Goal: Task Accomplishment & Management: Manage account settings

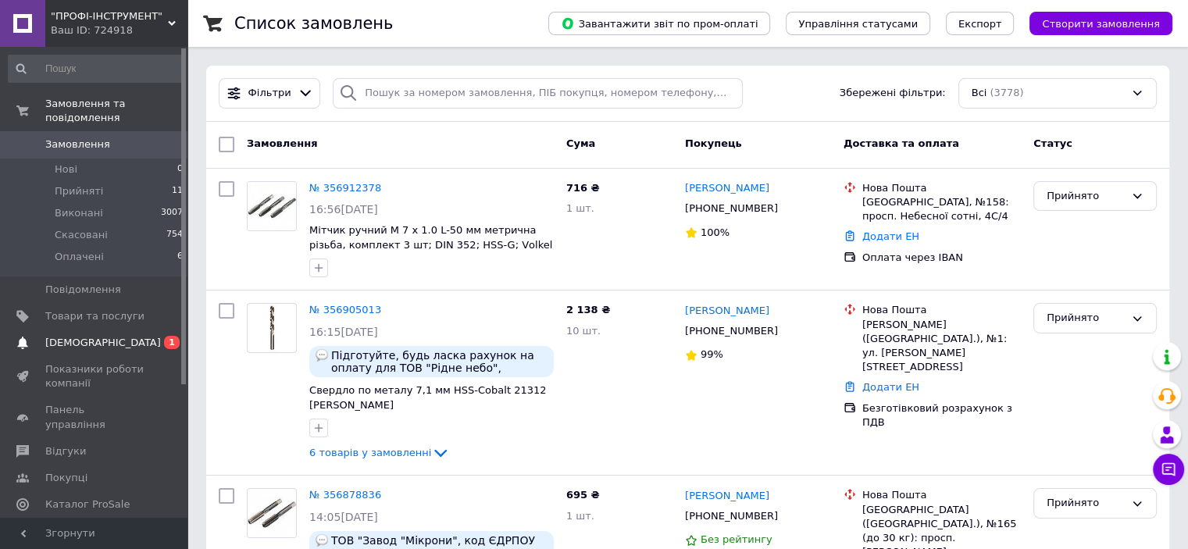
click at [84, 336] on span "[DEMOGRAPHIC_DATA]" at bounding box center [103, 343] width 116 height 14
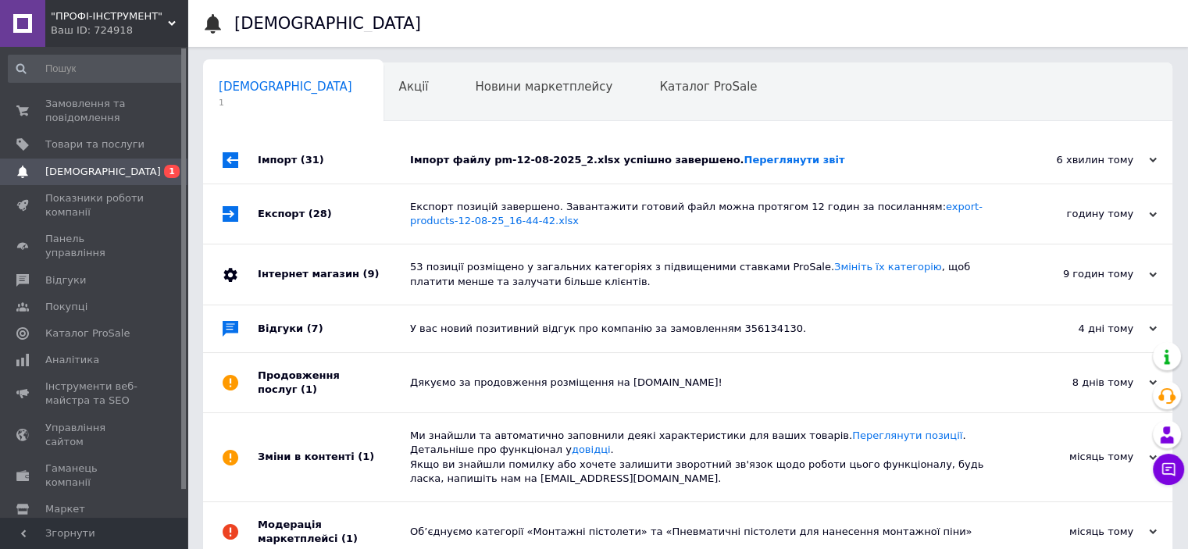
drag, startPoint x: 67, startPoint y: 109, endPoint x: 163, endPoint y: 52, distance: 111.7
click at [67, 110] on span "Замовлення та повідомлення" at bounding box center [94, 111] width 99 height 28
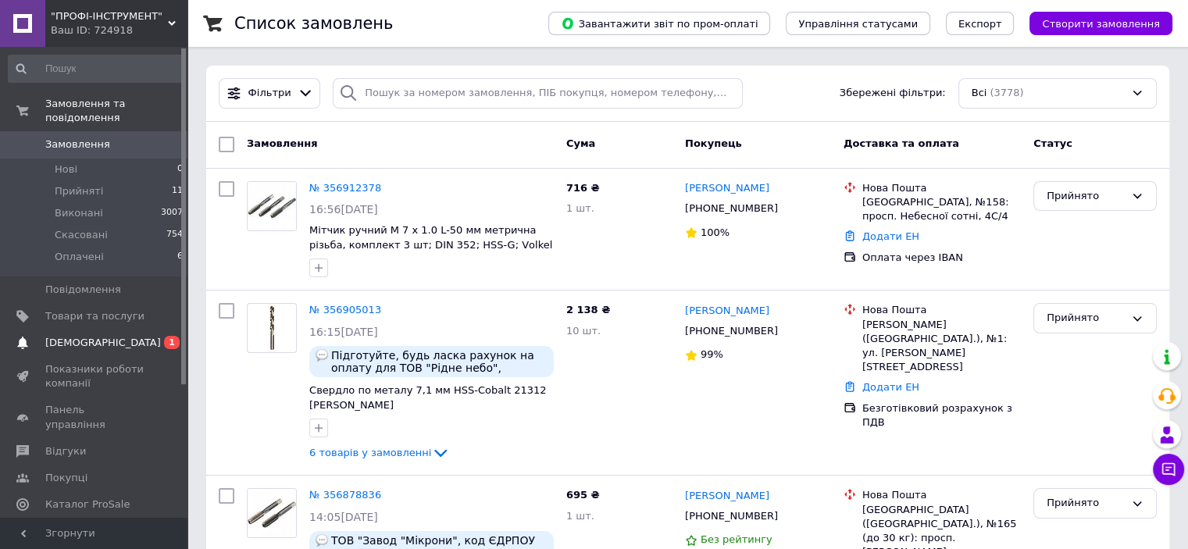
click at [103, 336] on span "[DEMOGRAPHIC_DATA]" at bounding box center [94, 343] width 99 height 14
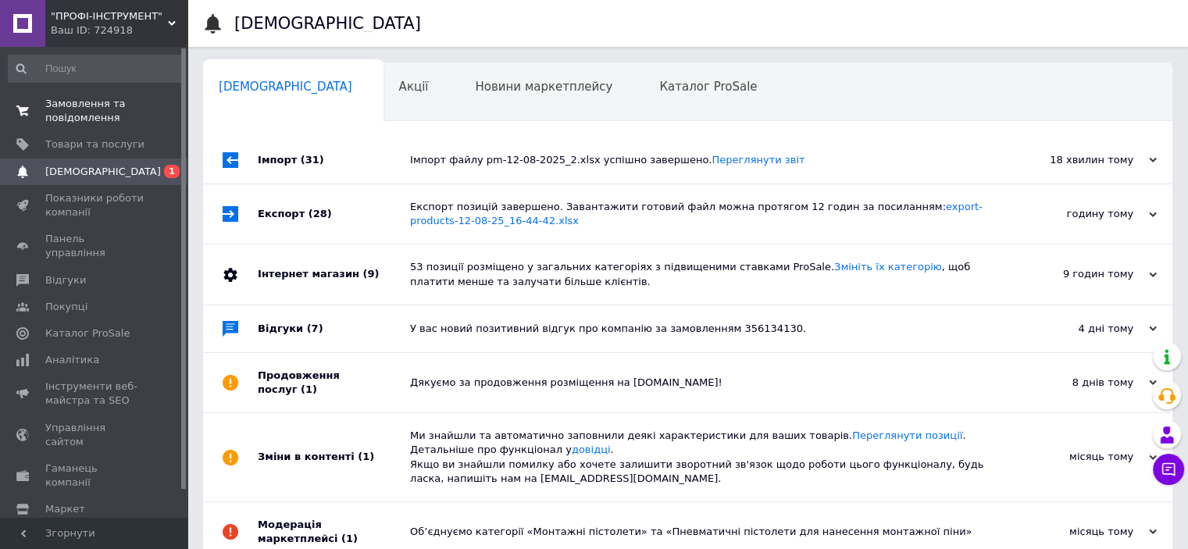
click at [70, 115] on span "Замовлення та повідомлення" at bounding box center [94, 111] width 99 height 28
